Goal: Check status: Check status

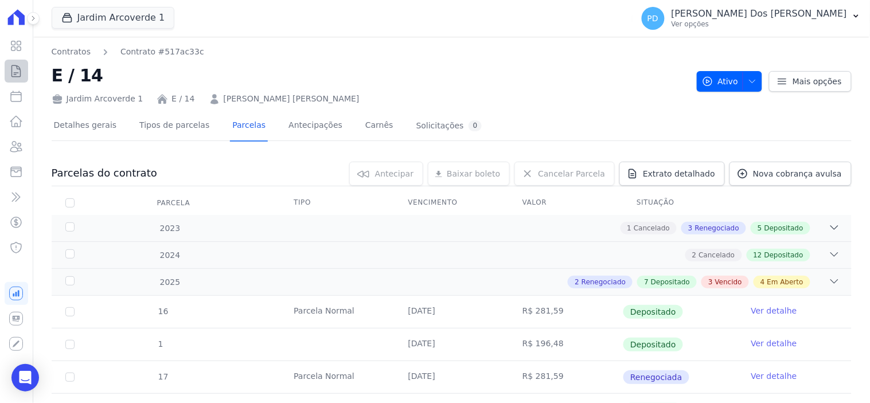
scroll to position [64, 0]
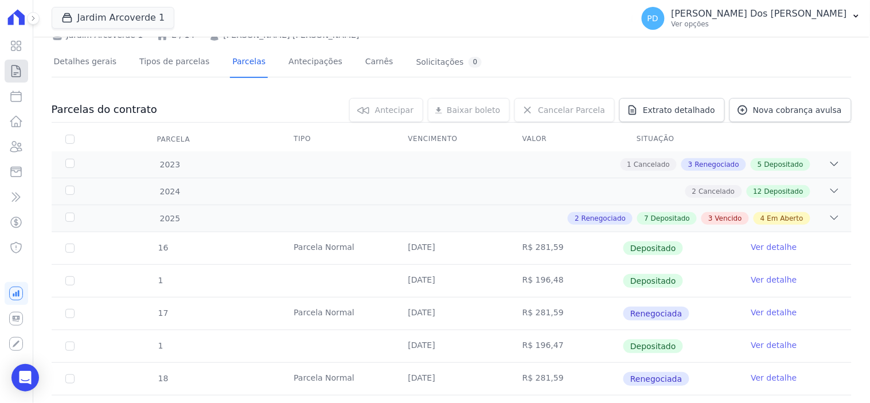
click at [13, 71] on icon at bounding box center [16, 71] width 14 height 14
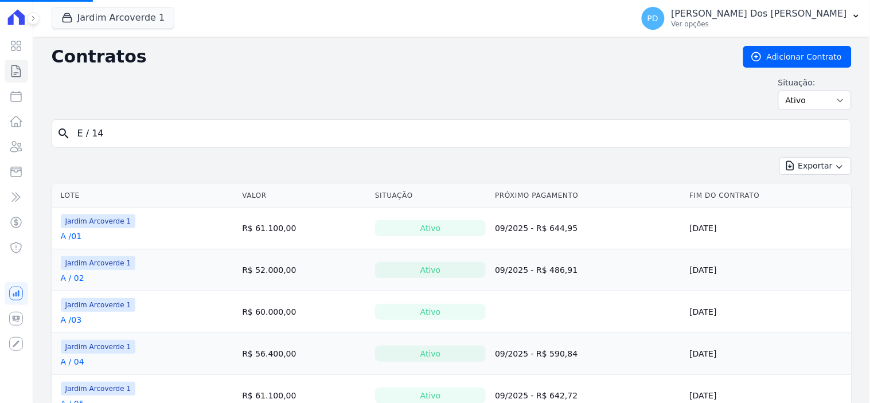
click at [110, 128] on input "E / 14" at bounding box center [459, 133] width 776 height 23
drag, startPoint x: 86, startPoint y: 131, endPoint x: 67, endPoint y: 130, distance: 19.0
click at [67, 130] on div "search" at bounding box center [452, 133] width 800 height 29
click at [116, 129] on input "search" at bounding box center [459, 133] width 776 height 23
type input "I / 20"
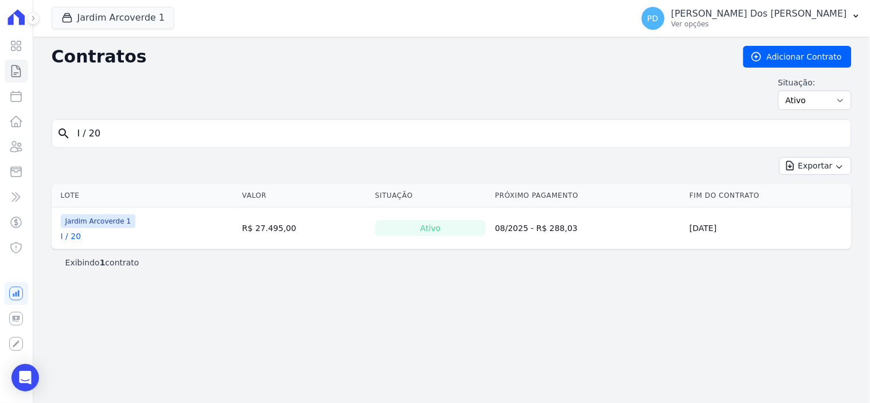
click at [77, 237] on link "I / 20" at bounding box center [71, 236] width 21 height 11
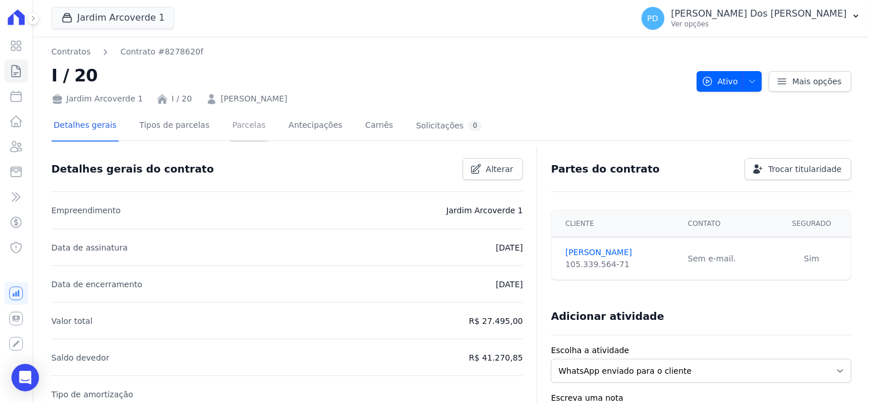
click at [233, 128] on link "Parcelas" at bounding box center [249, 126] width 38 height 30
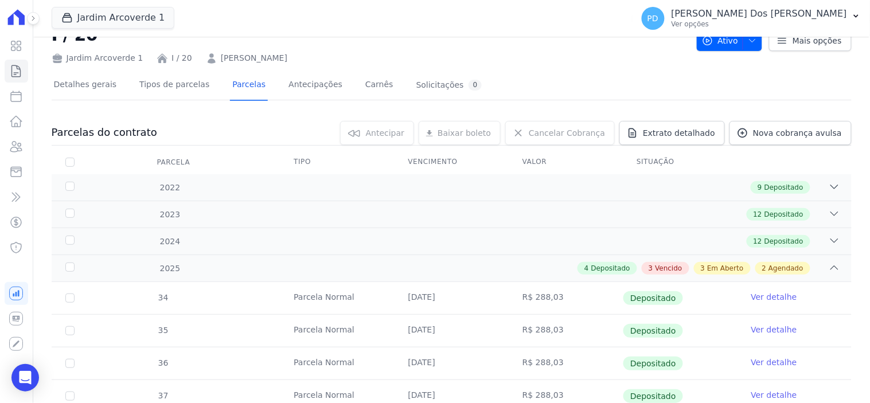
scroll to position [382, 0]
